Goal: Complete application form

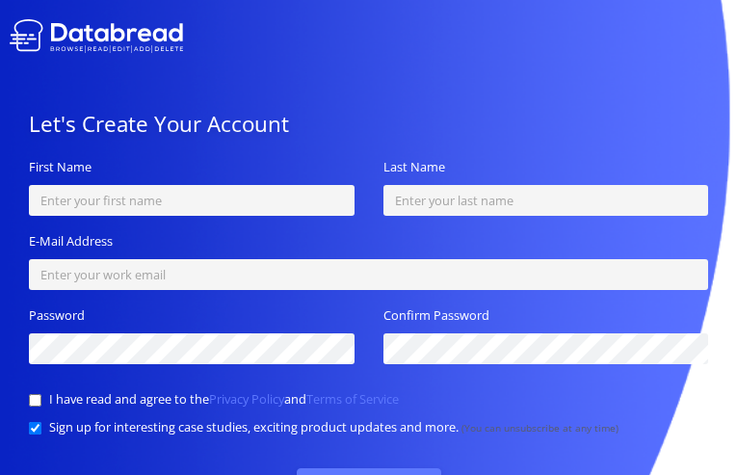
type input "xdesxlkgBaB"
type input "hrHIdPJSzHqL"
type input "ecoteyisux309@gmail.com"
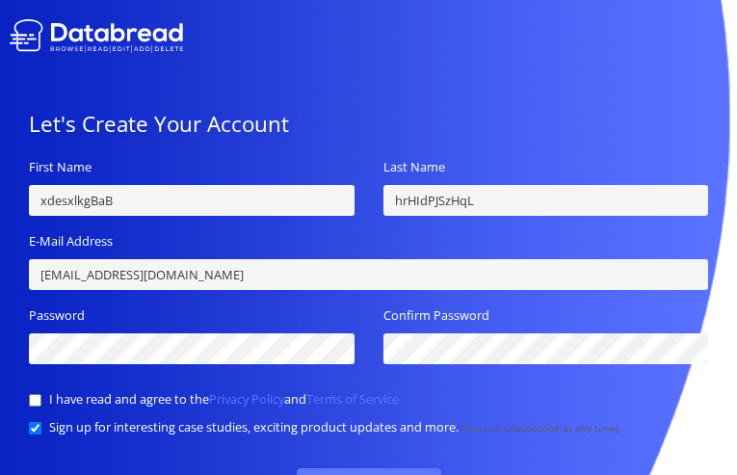
type input "FrwoXZeEdxHTys"
checkbox input "true"
checkbox input "false"
